Goal: Information Seeking & Learning: Learn about a topic

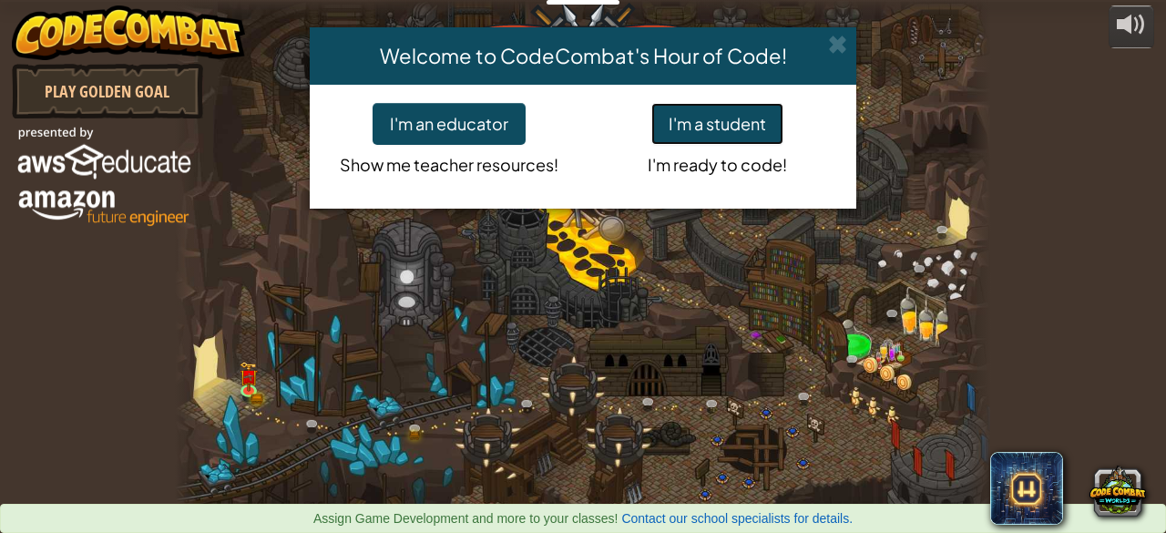
click at [696, 128] on button "I'm a student" at bounding box center [717, 124] width 132 height 42
click at [738, 128] on button "I'm a student" at bounding box center [717, 124] width 132 height 42
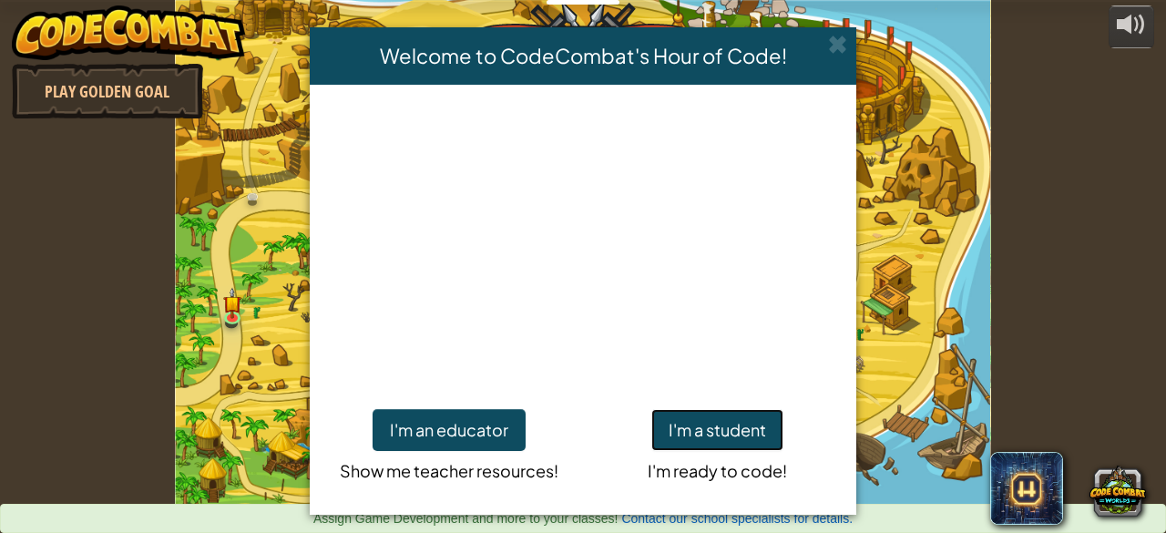
click at [677, 431] on button "I'm a student" at bounding box center [717, 430] width 132 height 42
